Goal: Find specific page/section: Find specific page/section

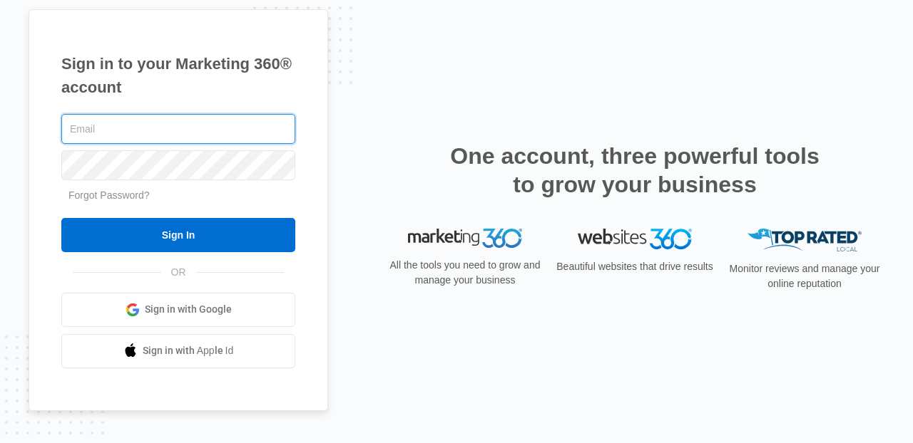
click at [164, 141] on input "text" at bounding box center [178, 129] width 234 height 30
type input "laura.streeter@madwire.com"
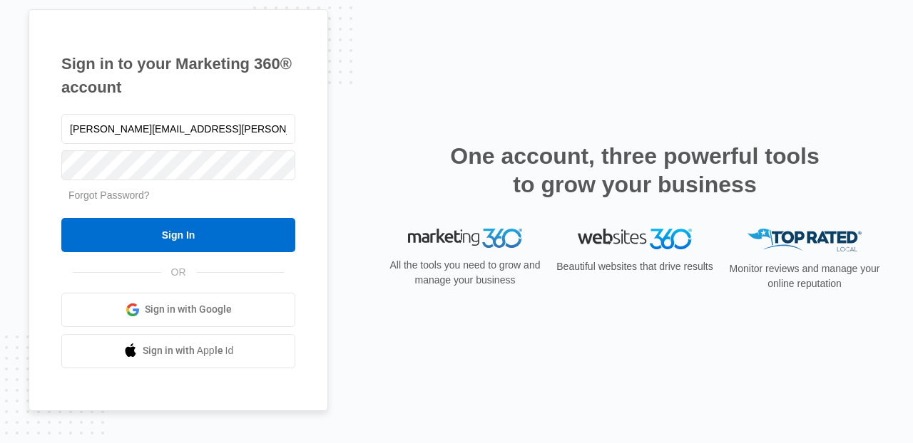
click at [199, 216] on form "laura.streeter@madwire.com Forgot Password? Sign In" at bounding box center [178, 181] width 234 height 141
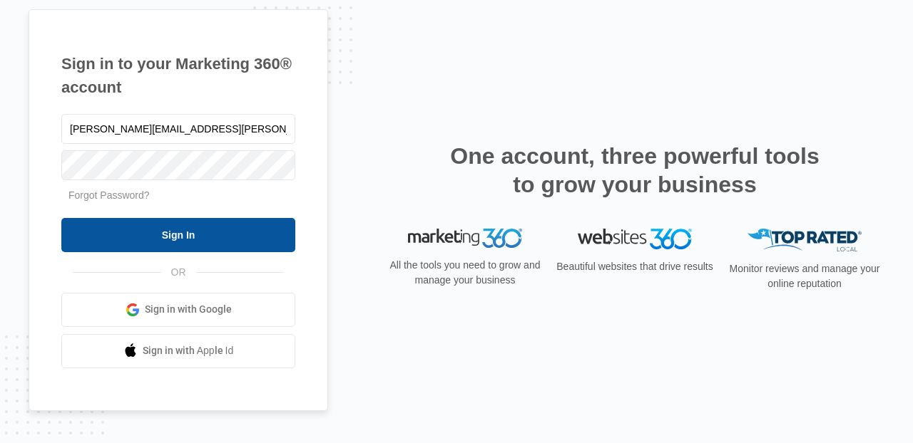
click at [206, 231] on input "Sign In" at bounding box center [178, 235] width 234 height 34
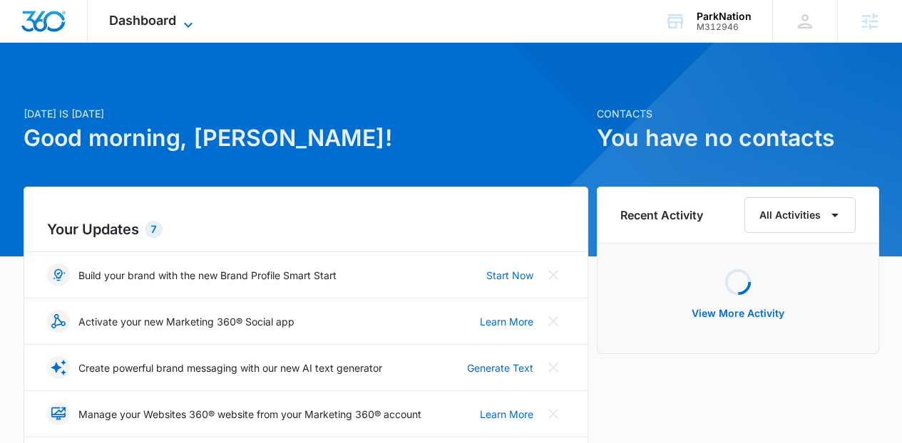
click at [150, 24] on span "Dashboard" at bounding box center [142, 20] width 67 height 15
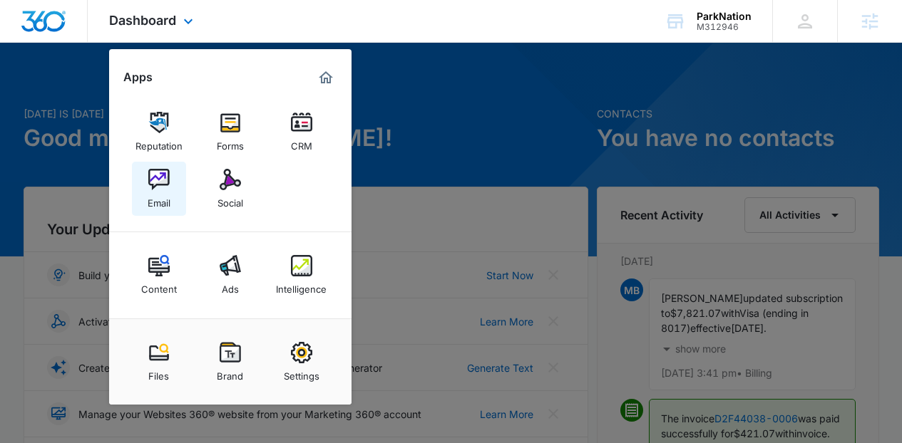
click at [163, 187] on img at bounding box center [158, 179] width 21 height 21
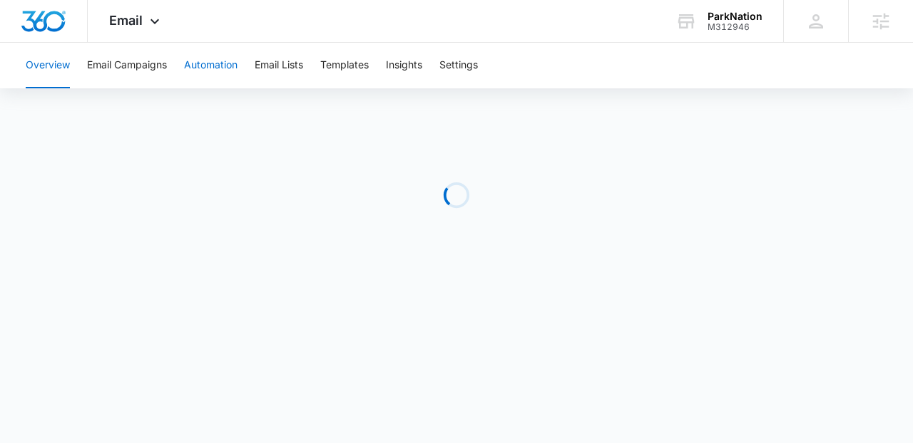
click at [204, 62] on button "Automation" at bounding box center [210, 66] width 53 height 46
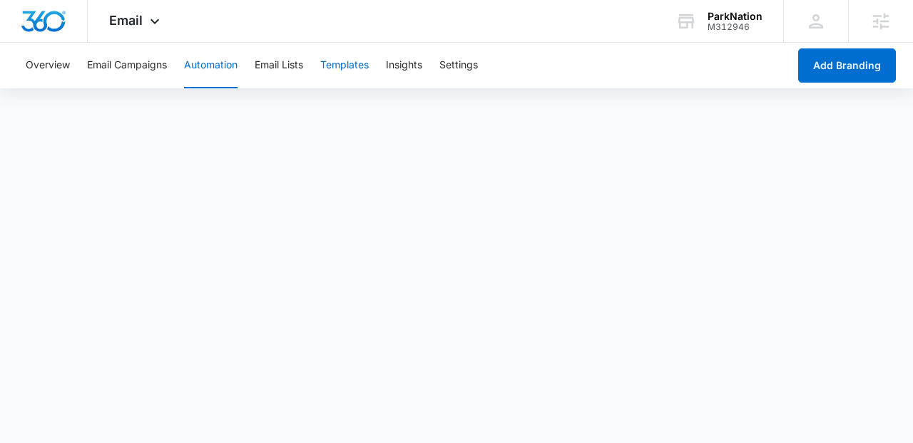
click at [364, 72] on button "Templates" at bounding box center [344, 66] width 48 height 46
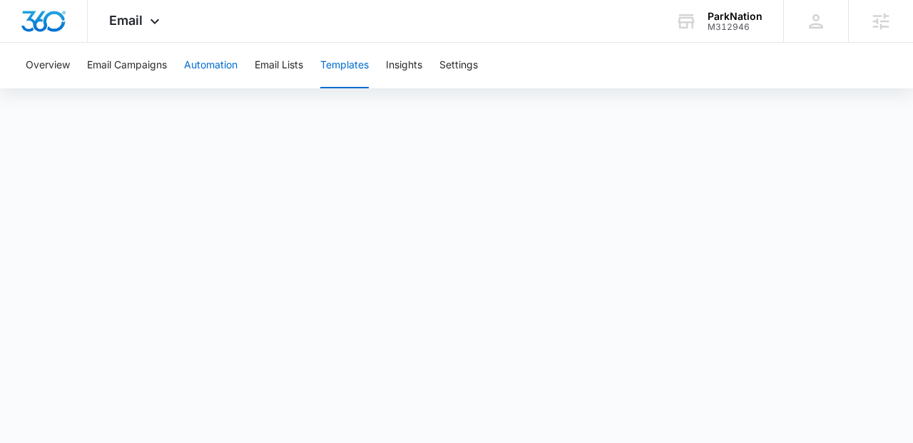
click at [213, 60] on button "Automation" at bounding box center [210, 66] width 53 height 46
